Goal: Task Accomplishment & Management: Manage account settings

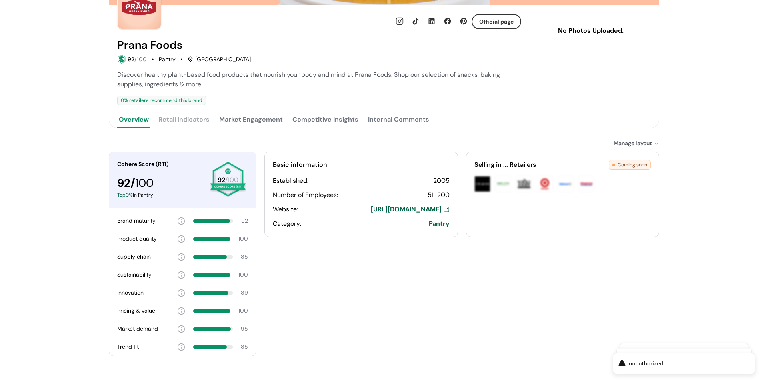
scroll to position [101, 0]
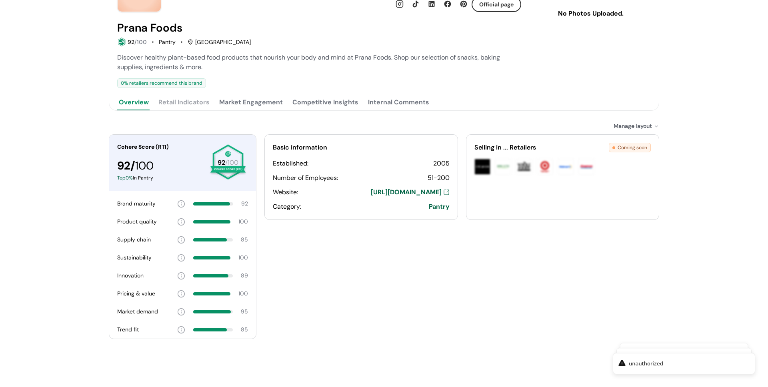
click at [276, 99] on button "Market Engagement" at bounding box center [251, 102] width 67 height 16
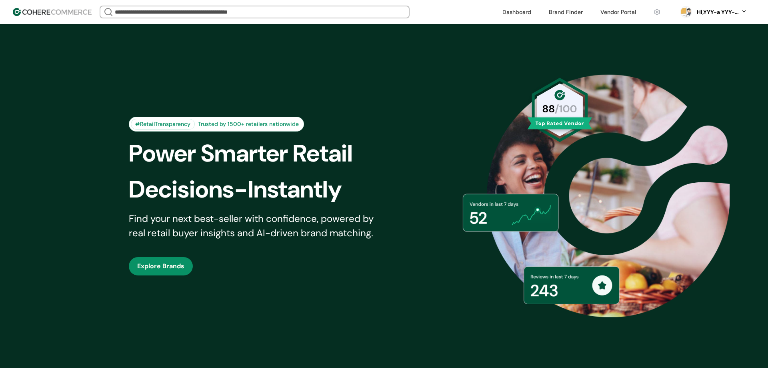
click at [716, 12] on div "Hi, YYY-a YYY-aa" at bounding box center [717, 12] width 44 height 8
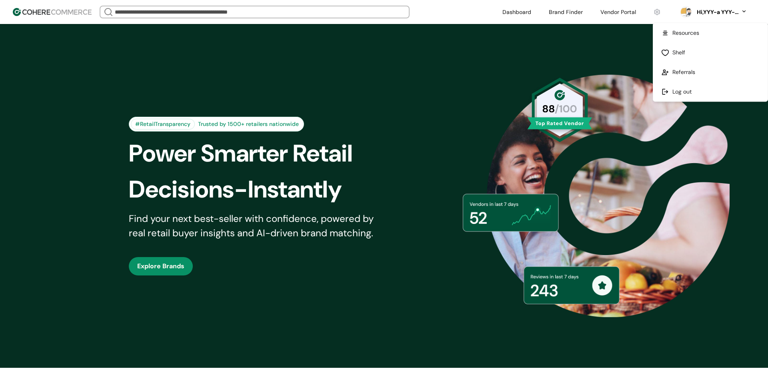
click at [691, 92] on link at bounding box center [710, 92] width 114 height 20
